Goal: Task Accomplishment & Management: Manage account settings

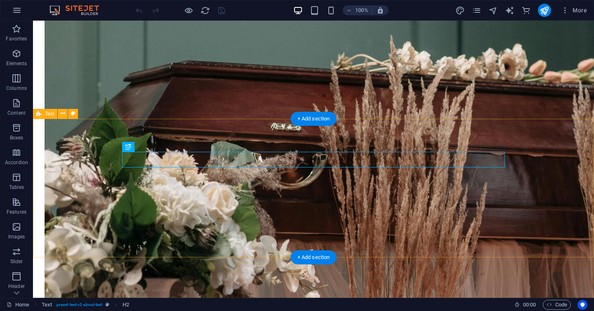
scroll to position [157, 0]
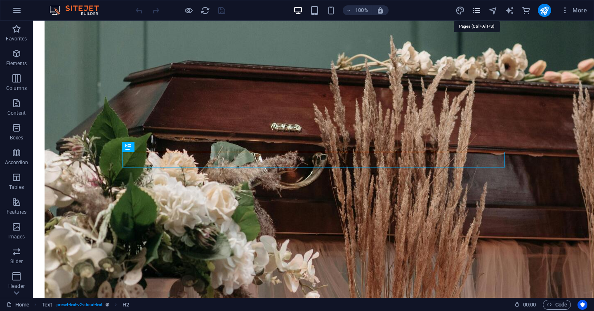
click at [477, 10] on icon "pages" at bounding box center [476, 10] width 9 height 9
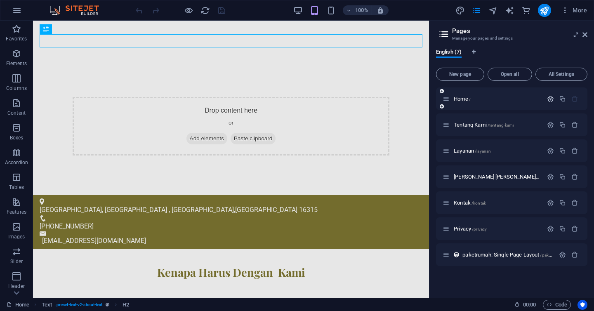
click at [551, 100] on icon "button" at bounding box center [550, 98] width 7 height 7
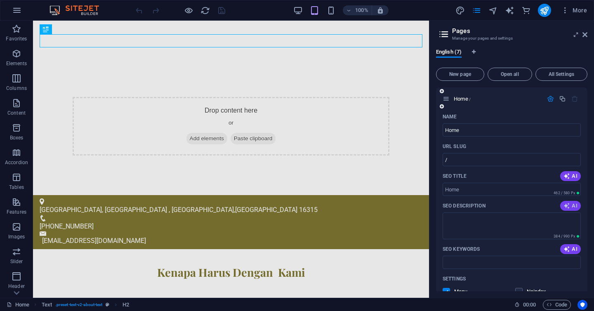
click at [572, 206] on span "AI" at bounding box center [571, 206] width 14 height 7
type textarea "Compassionate funeral services by [PERSON_NAME] in [GEOGRAPHIC_DATA], honoring …"
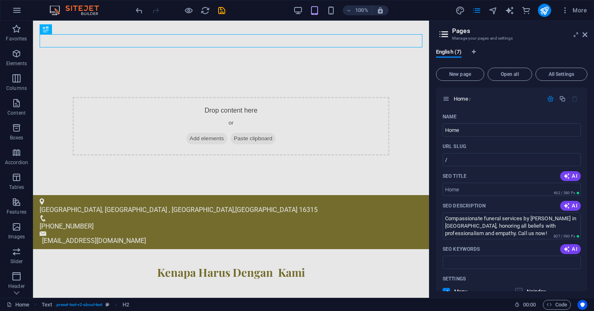
scroll to position [0, 0]
click at [579, 11] on span "More" at bounding box center [574, 10] width 26 height 8
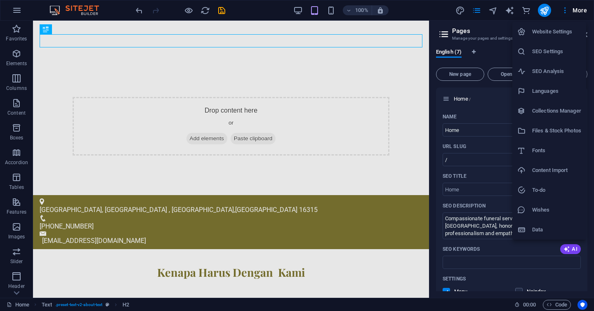
click at [546, 33] on h6 "Website Settings" at bounding box center [556, 32] width 49 height 10
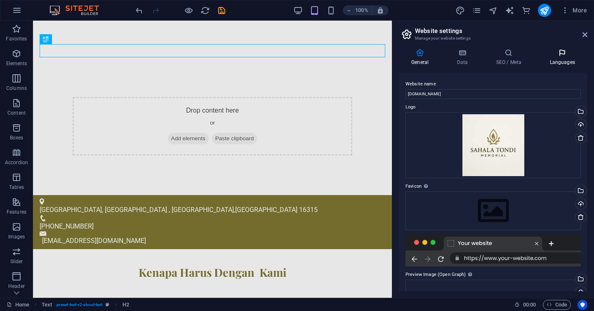
click at [563, 54] on icon at bounding box center [562, 53] width 50 height 8
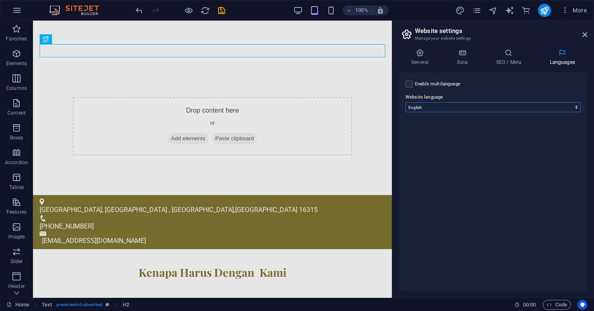
select select "70"
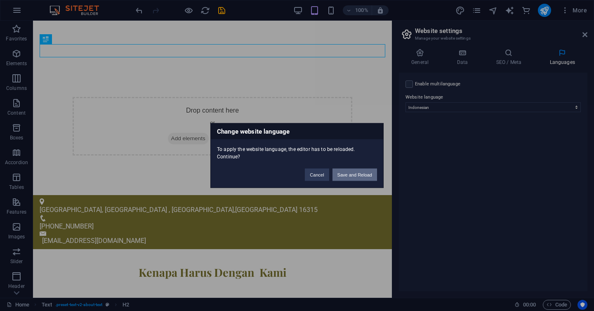
click at [356, 173] on button "Save and Reload" at bounding box center [355, 175] width 45 height 12
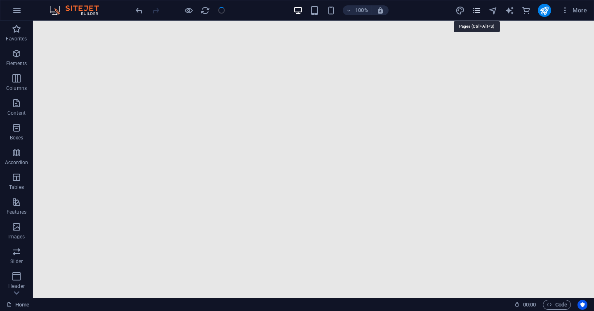
click at [477, 10] on icon "pages" at bounding box center [476, 10] width 9 height 9
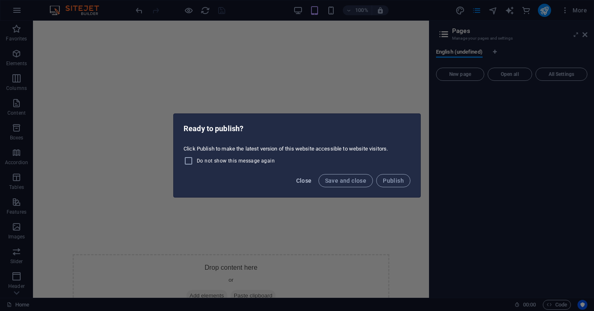
click at [304, 181] on span "Close" at bounding box center [304, 180] width 16 height 7
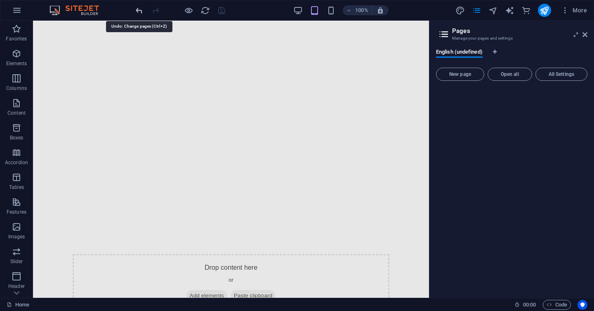
click at [139, 10] on icon "undo" at bounding box center [138, 10] width 9 height 9
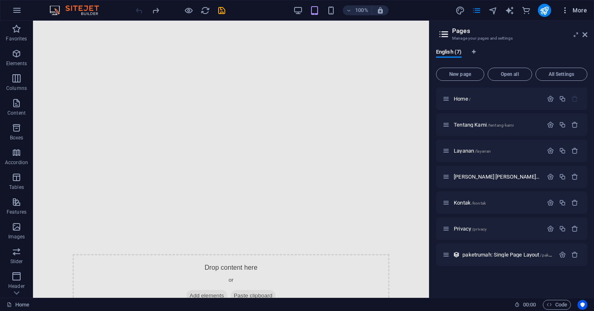
click at [579, 9] on span "More" at bounding box center [574, 10] width 26 height 8
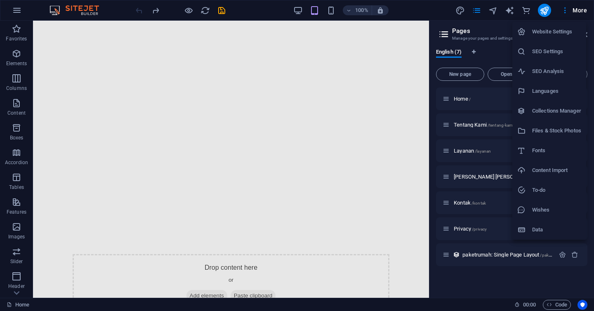
click at [546, 34] on h6 "Website Settings" at bounding box center [556, 32] width 49 height 10
select select "70"
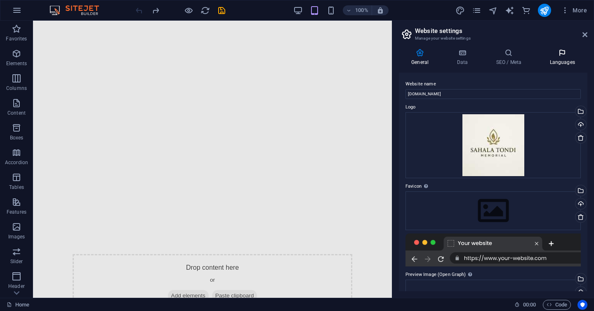
click at [562, 53] on icon at bounding box center [562, 53] width 50 height 8
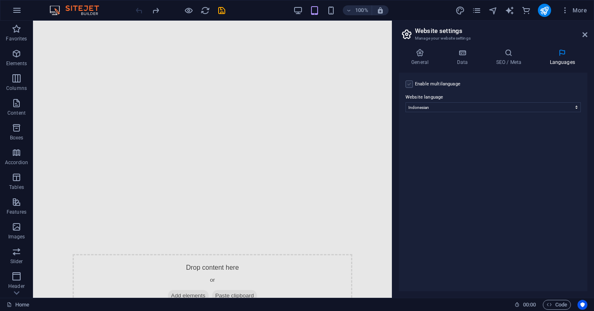
click at [410, 84] on label at bounding box center [409, 83] width 7 height 7
click at [0, 0] on input "Enable multilanguage To disable multilanguage delete all languages until only o…" at bounding box center [0, 0] width 0 height 0
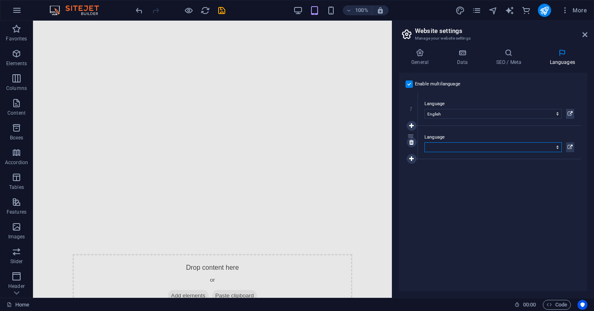
select select "70"
drag, startPoint x: 415, startPoint y: 148, endPoint x: 415, endPoint y: 101, distance: 46.6
select select "70"
click at [422, 51] on icon at bounding box center [420, 53] width 42 height 8
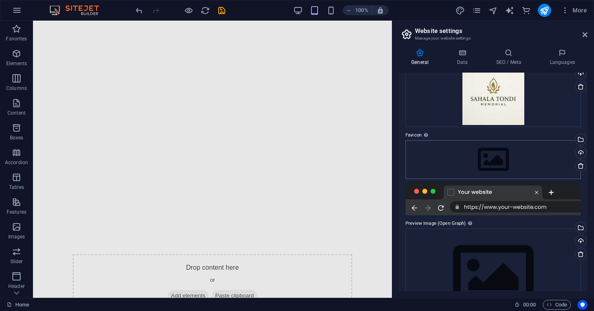
scroll to position [54, 0]
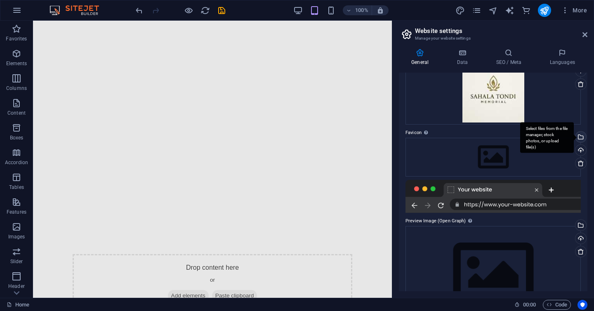
click at [580, 137] on div "Select files from the file manager, stock photos, or upload file(s)" at bounding box center [580, 138] width 12 height 12
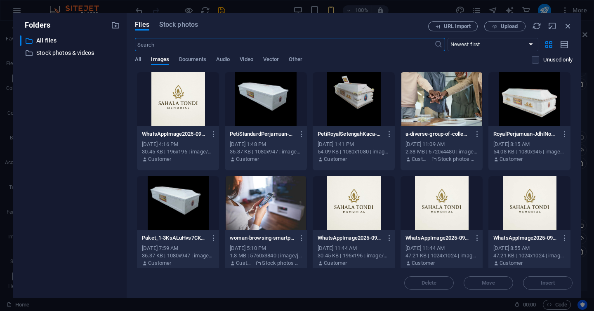
click at [436, 193] on div at bounding box center [442, 203] width 82 height 54
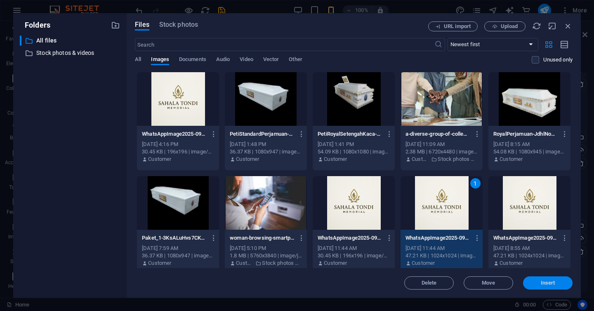
click at [549, 283] on span "Insert" at bounding box center [548, 283] width 14 height 5
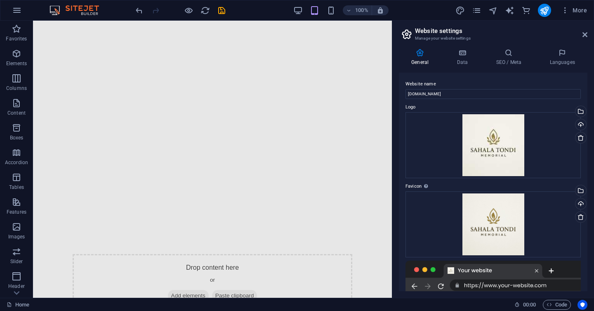
scroll to position [0, 0]
click at [462, 56] on icon at bounding box center [462, 53] width 36 height 8
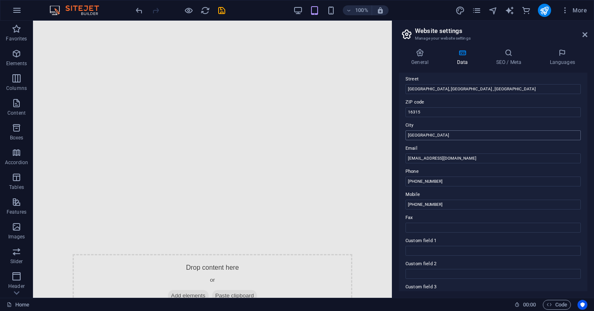
scroll to position [92, 0]
type input "[PHONE_NUMBER]"
click at [444, 203] on input "[PHONE_NUMBER]" at bounding box center [493, 203] width 175 height 10
click at [451, 203] on input "[PHONE_NUMBER]" at bounding box center [493, 203] width 175 height 10
click at [422, 54] on icon at bounding box center [420, 53] width 42 height 8
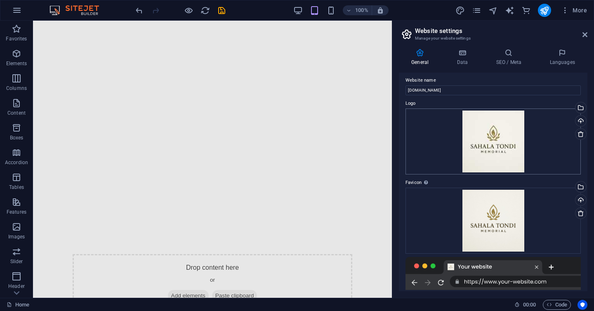
scroll to position [0, 0]
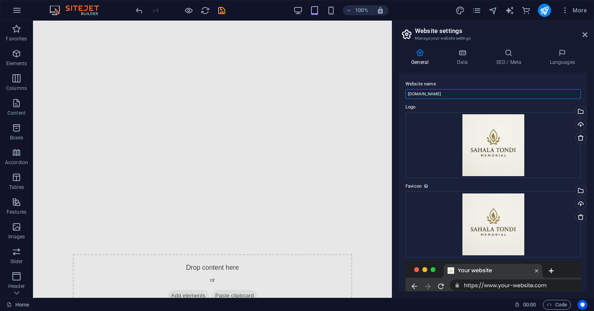
drag, startPoint x: 448, startPoint y: 92, endPoint x: 399, endPoint y: 79, distance: 51.2
click at [399, 79] on div "Website name [DOMAIN_NAME] Logo Drag files here, click to choose files or selec…" at bounding box center [493, 182] width 189 height 219
type input "[PERSON_NAME] Memorial"
click at [221, 13] on icon "save" at bounding box center [221, 10] width 9 height 9
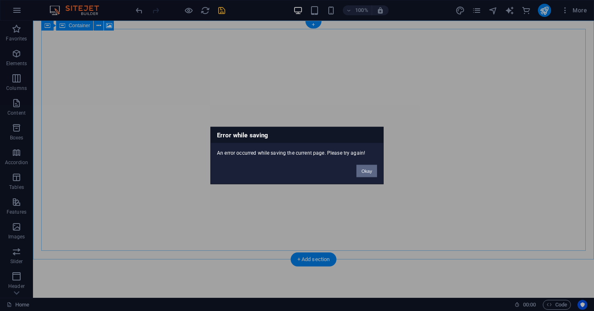
click at [368, 172] on button "Okay" at bounding box center [366, 171] width 21 height 12
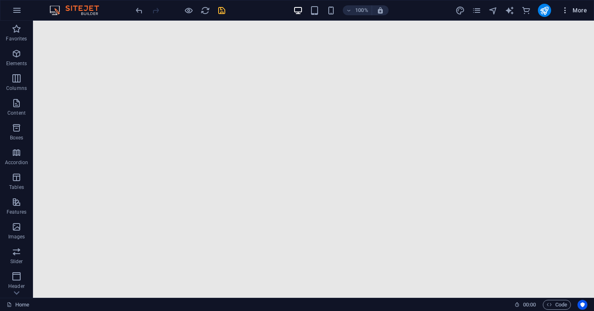
click at [580, 9] on span "More" at bounding box center [574, 10] width 26 height 8
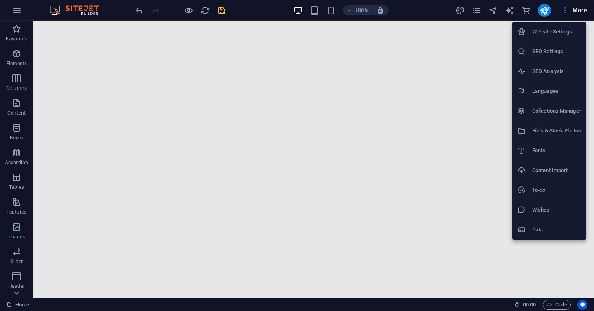
click at [548, 29] on h6 "Website Settings" at bounding box center [556, 32] width 49 height 10
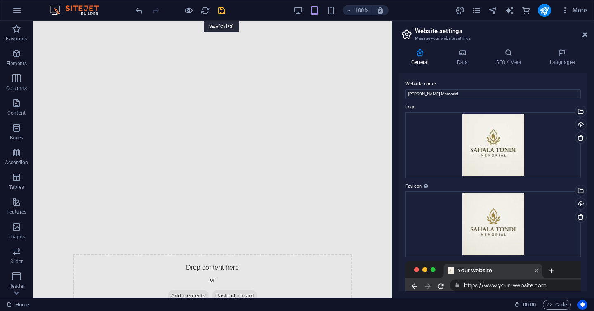
click at [221, 12] on icon "save" at bounding box center [221, 10] width 9 height 9
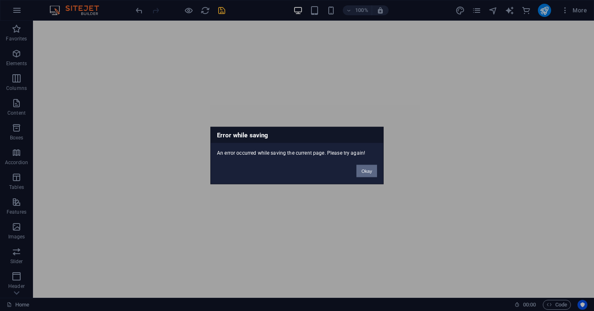
click at [366, 168] on button "Okay" at bounding box center [366, 171] width 21 height 12
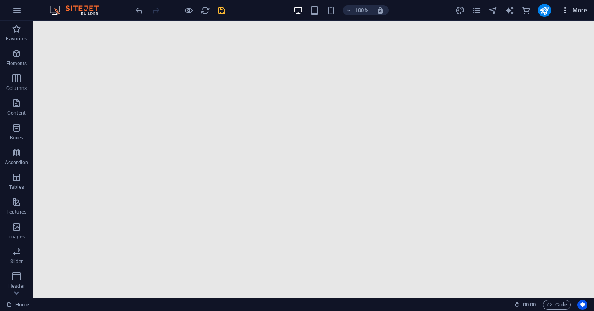
click at [579, 10] on span "More" at bounding box center [574, 10] width 26 height 8
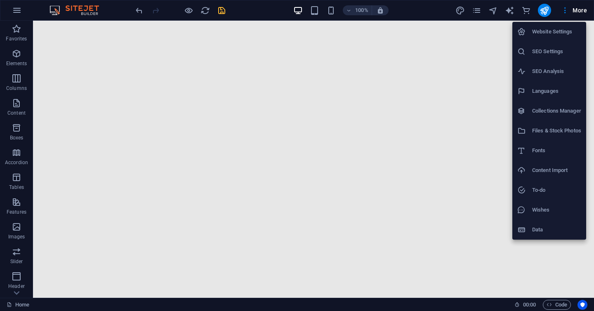
click at [554, 33] on h6 "Website Settings" at bounding box center [556, 32] width 49 height 10
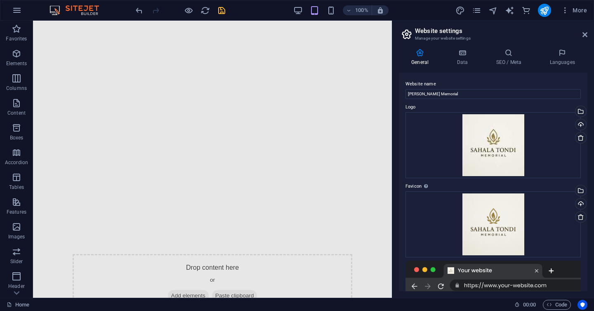
click at [478, 82] on label "Website name" at bounding box center [493, 84] width 175 height 10
click at [478, 89] on input "[PERSON_NAME] Memorial" at bounding box center [493, 94] width 175 height 10
click at [483, 76] on div "Website name [PERSON_NAME] Memorial Logo Drag files here, click to choose files…" at bounding box center [493, 182] width 189 height 219
click at [477, 12] on icon "pages" at bounding box center [476, 10] width 9 height 9
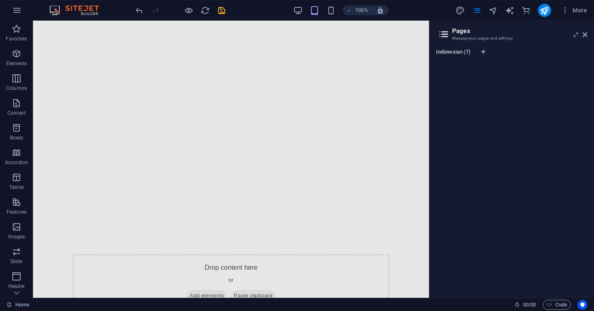
click at [454, 52] on span "Indonesian (7)" at bounding box center [453, 53] width 35 height 12
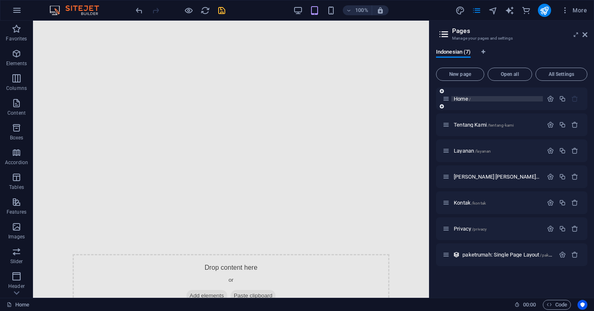
click at [488, 97] on p "Home /" at bounding box center [497, 98] width 87 height 5
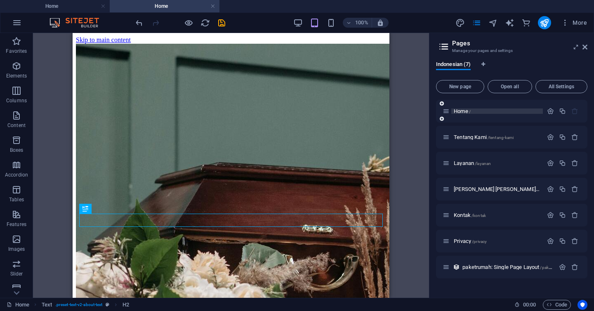
click at [520, 111] on p "Home /" at bounding box center [497, 111] width 87 height 5
click at [551, 112] on icon "button" at bounding box center [550, 111] width 7 height 7
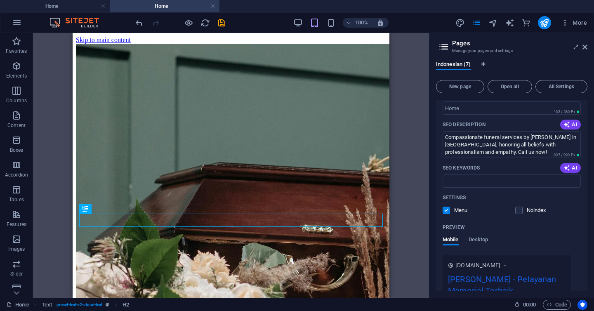
scroll to position [95, 0]
click at [569, 123] on span "AI" at bounding box center [571, 123] width 14 height 7
type textarea "[PERSON_NAME]: Mitra terpercaya dalam pelayanan kematian. Pelayanan profesional…"
click at [572, 166] on span "AI" at bounding box center [571, 166] width 14 height 7
type input "Pondok Labu Residence, layanan kematian, perawatan jenazah, penghormatan terakh…"
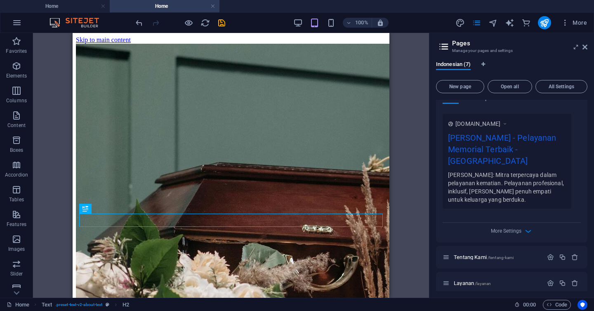
scroll to position [228, 0]
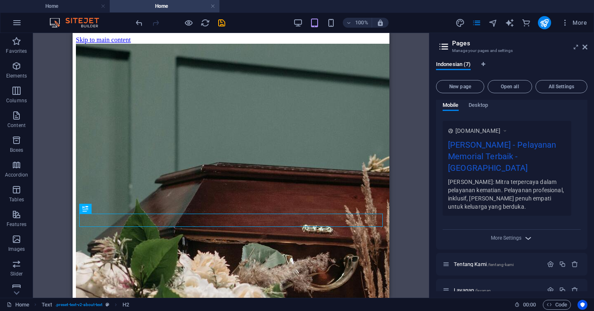
click at [526, 234] on icon "button" at bounding box center [528, 238] width 9 height 9
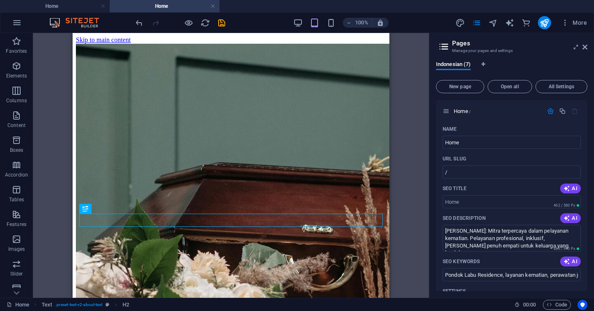
scroll to position [0, 0]
click at [581, 24] on span "More" at bounding box center [574, 23] width 26 height 8
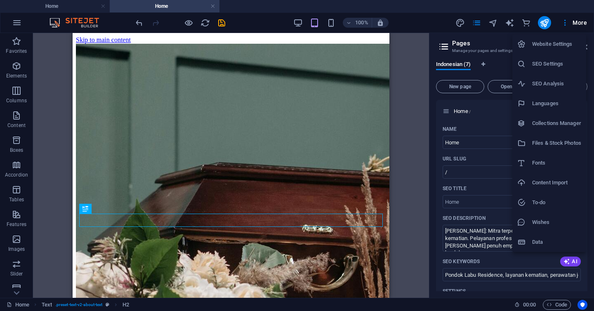
click at [548, 43] on h6 "Website Settings" at bounding box center [556, 44] width 49 height 10
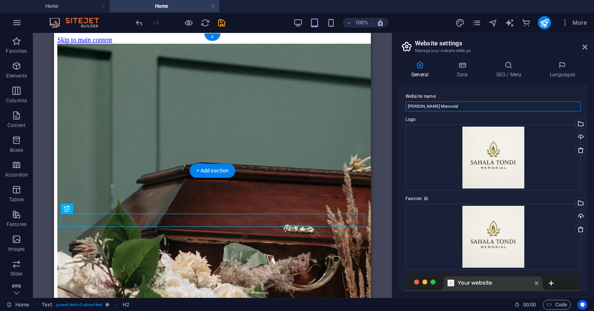
drag, startPoint x: 511, startPoint y: 139, endPoint x: 356, endPoint y: 105, distance: 158.7
drag, startPoint x: 460, startPoint y: 107, endPoint x: 394, endPoint y: 107, distance: 66.0
click at [394, 107] on aside "Website settings Manage your website settings General Data SEO / Meta Languages…" at bounding box center [493, 165] width 202 height 265
type input "s"
type input "[DOMAIN_NAME]"
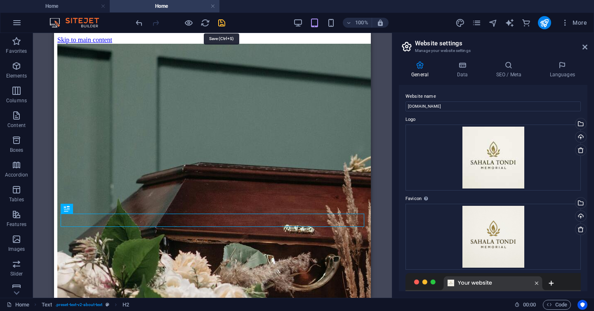
click at [222, 23] on icon "save" at bounding box center [221, 22] width 9 height 9
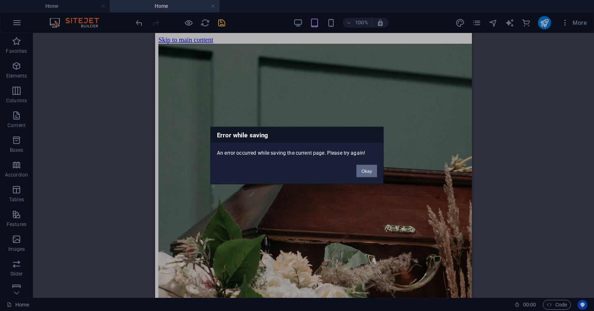
click at [368, 171] on button "Okay" at bounding box center [366, 171] width 21 height 12
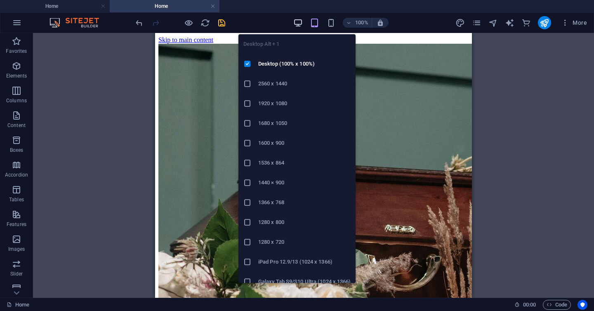
click at [299, 25] on icon "button" at bounding box center [297, 22] width 9 height 9
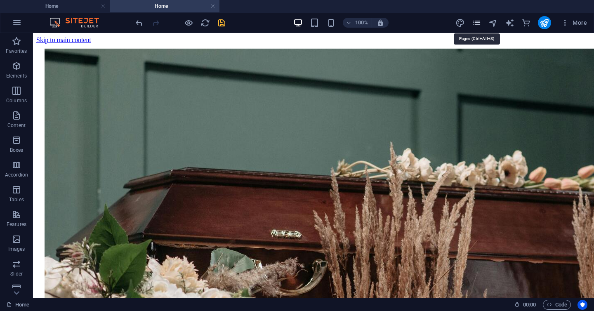
click at [476, 23] on icon "pages" at bounding box center [476, 22] width 9 height 9
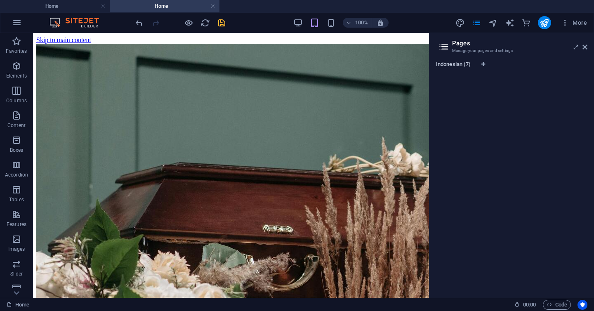
click at [460, 64] on span "Indonesian (7)" at bounding box center [453, 65] width 35 height 12
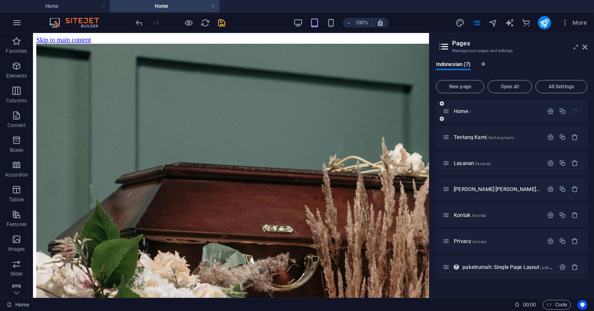
click at [514, 105] on div "Home /" at bounding box center [511, 111] width 151 height 23
click at [513, 111] on p "Home /" at bounding box center [497, 111] width 87 height 5
